Goal: Task Accomplishment & Management: Manage account settings

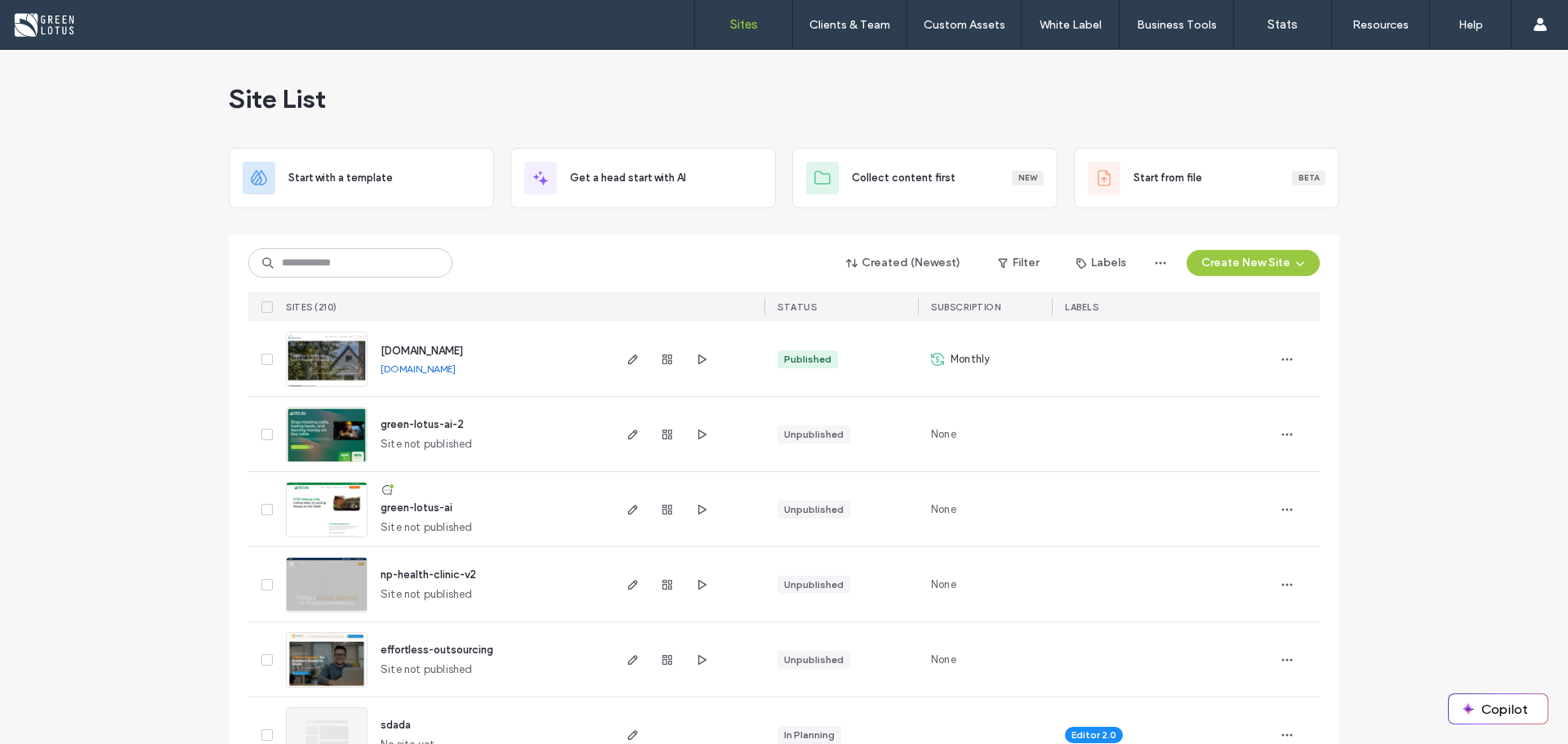
click at [449, 367] on link "www.garyrogershomes.com" at bounding box center [418, 369] width 75 height 12
click at [626, 360] on icon "button" at bounding box center [632, 359] width 13 height 13
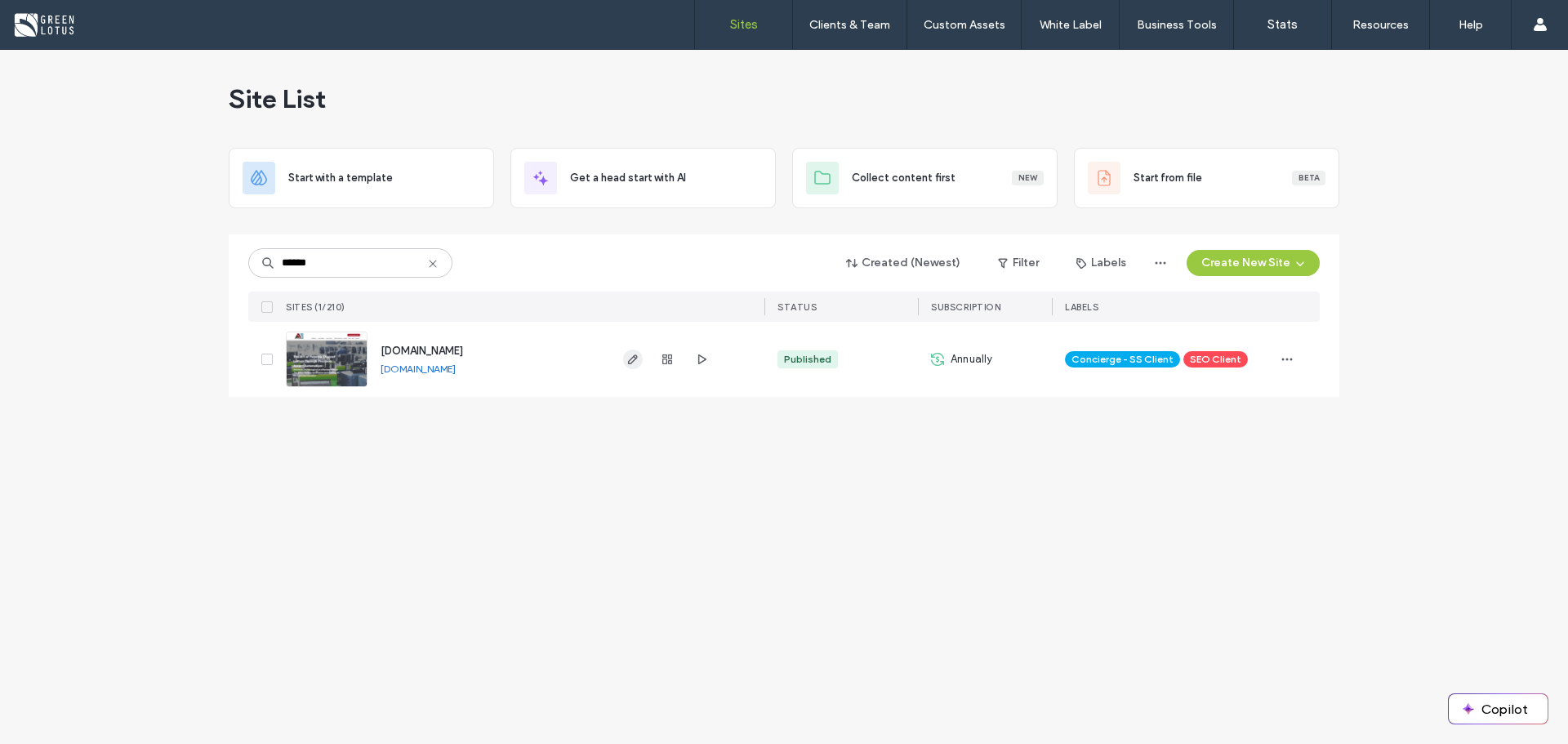
type input "******"
click at [637, 351] on span "button" at bounding box center [632, 359] width 20 height 20
